Goal: Find specific page/section: Find specific page/section

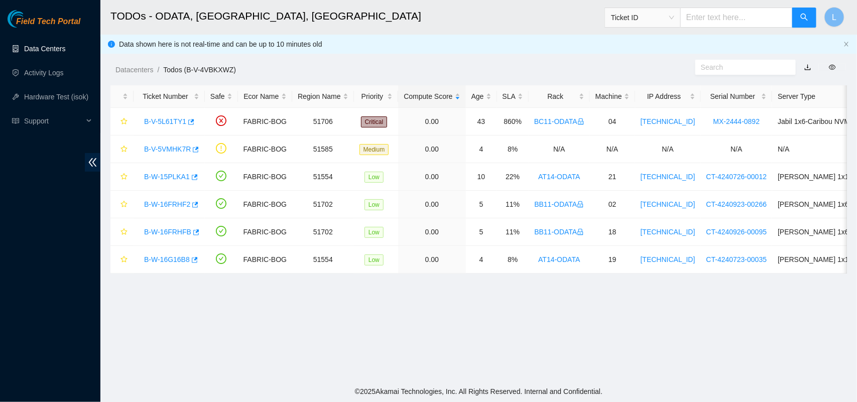
click at [51, 49] on link "Data Centers" at bounding box center [44, 49] width 41 height 8
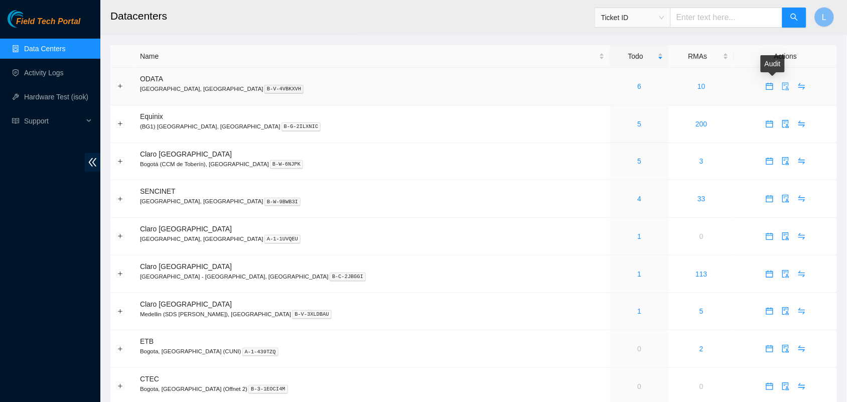
click at [782, 84] on icon "audit" at bounding box center [786, 86] width 8 height 8
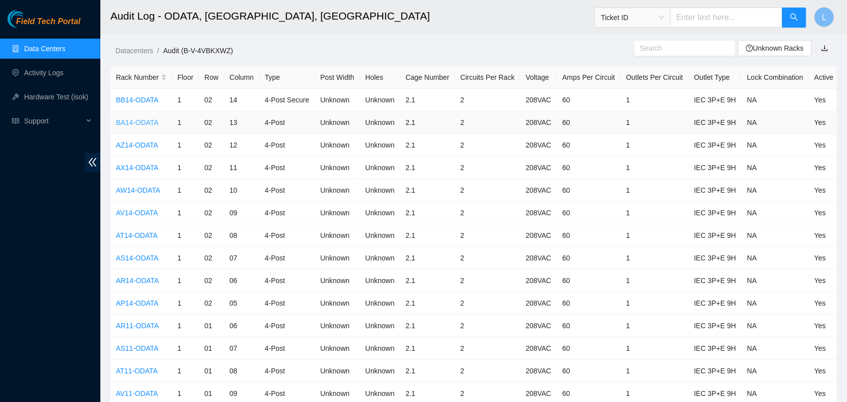
click at [142, 123] on link "BA14-ODATA" at bounding box center [137, 122] width 43 height 8
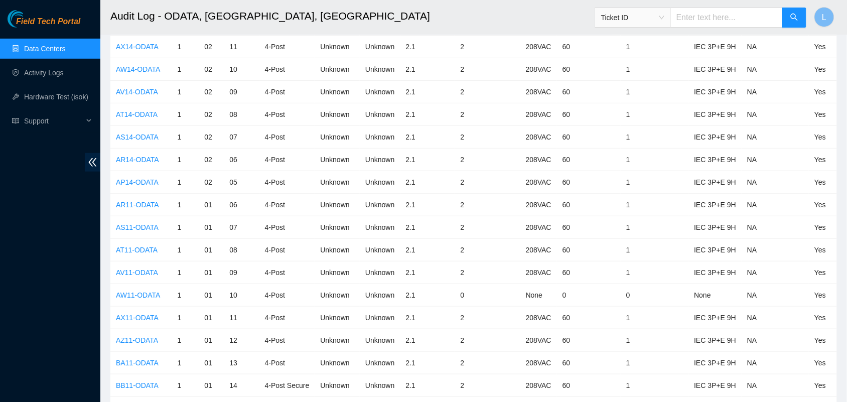
scroll to position [146, 0]
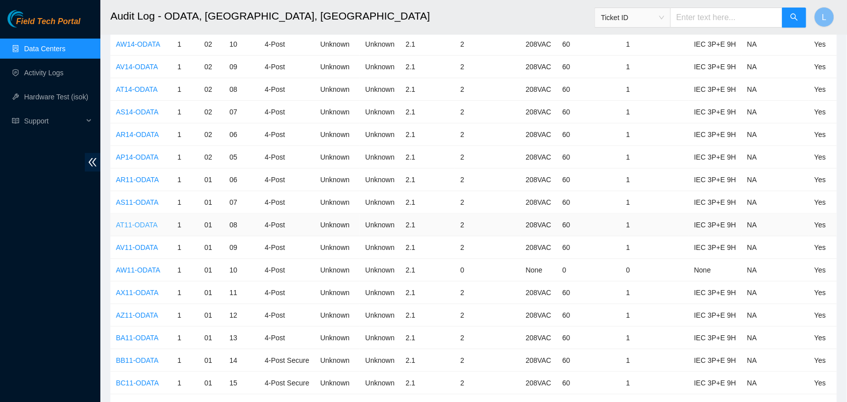
click at [141, 224] on link "AT11-ODATA" at bounding box center [137, 225] width 42 height 8
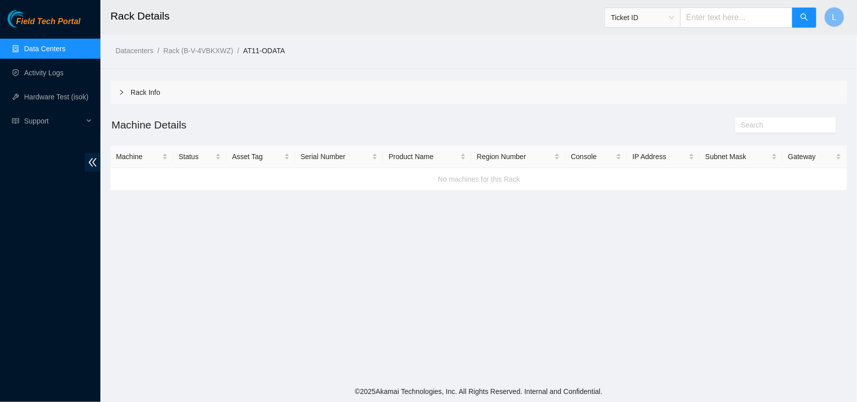
click at [199, 217] on main "Rack Details Ticket ID L Datacenters / Rack (B-V-4VBKXWZ) / AT11-ODATA / Rack I…" at bounding box center [478, 190] width 756 height 381
click at [196, 183] on div "No machines for this Rack" at bounding box center [478, 179] width 737 height 27
click at [202, 50] on link "Rack (B-V-4VBKXWZ)" at bounding box center [198, 51] width 70 height 8
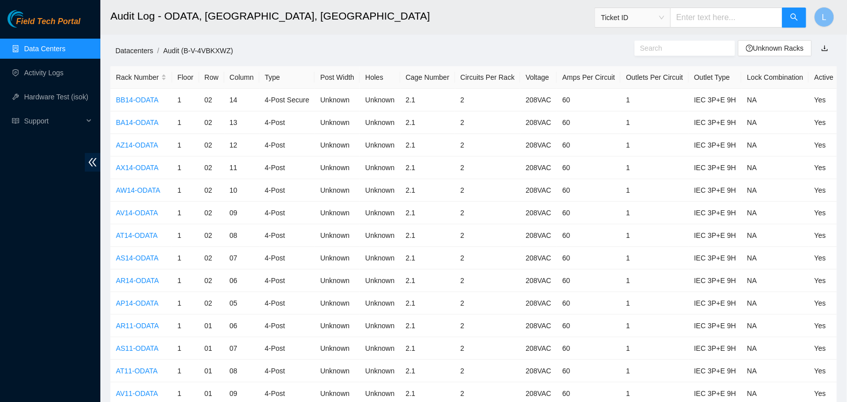
click at [141, 51] on link "Datacenters" at bounding box center [134, 51] width 38 height 8
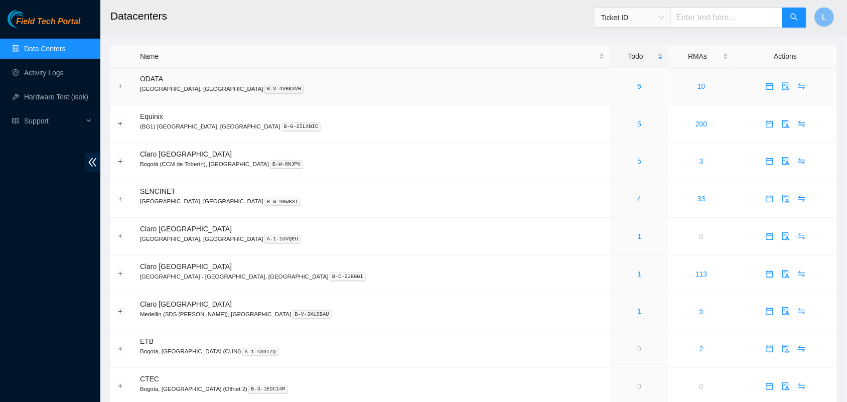
click at [782, 87] on icon "audit" at bounding box center [786, 86] width 8 height 8
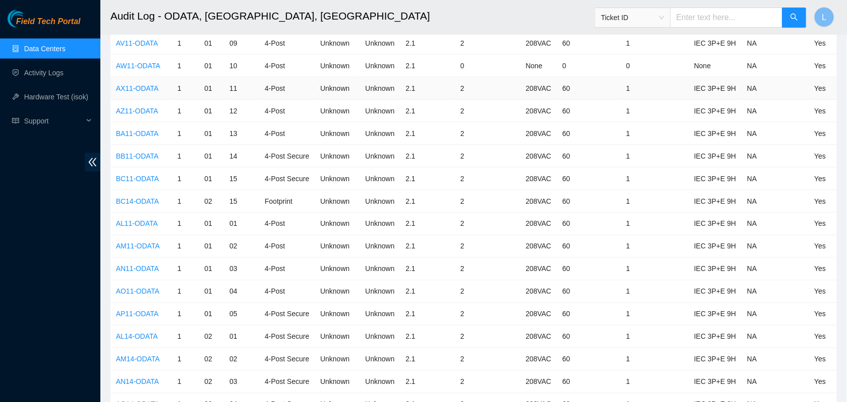
scroll to position [349, 0]
click at [138, 115] on link "AZ11-ODATA" at bounding box center [137, 112] width 42 height 8
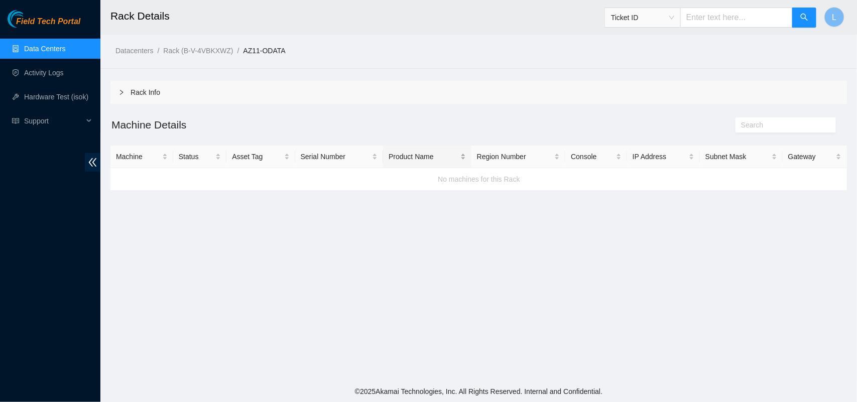
click at [414, 162] on div "Product Name" at bounding box center [426, 156] width 77 height 11
click at [458, 180] on div "No machines for this Rack" at bounding box center [478, 179] width 737 height 27
click at [52, 49] on link "Data Centers" at bounding box center [44, 49] width 41 height 8
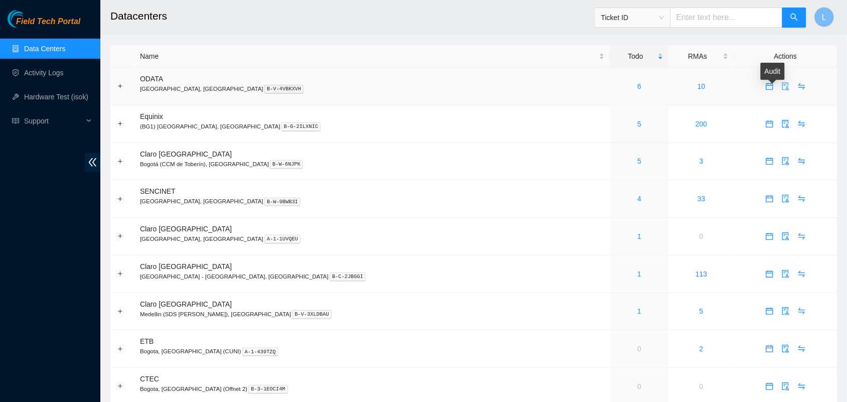
click at [782, 88] on icon "audit" at bounding box center [786, 86] width 8 height 8
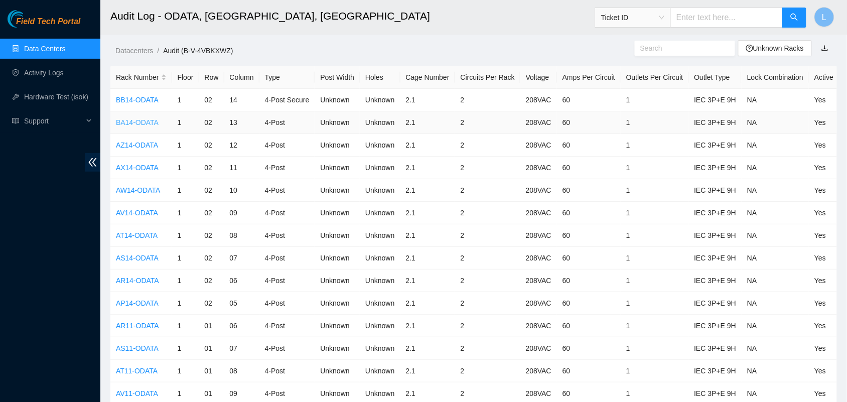
click at [135, 123] on link "BA14-ODATA" at bounding box center [137, 122] width 43 height 8
